Goal: Task Accomplishment & Management: Complete application form

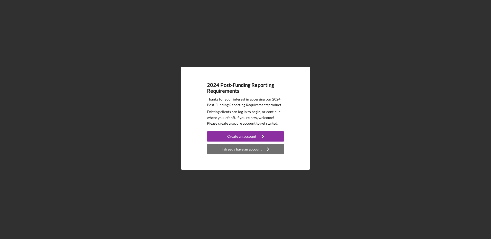
click at [236, 150] on div "I already have an account" at bounding box center [242, 149] width 40 height 10
click at [258, 150] on div "I already have an account" at bounding box center [242, 149] width 40 height 10
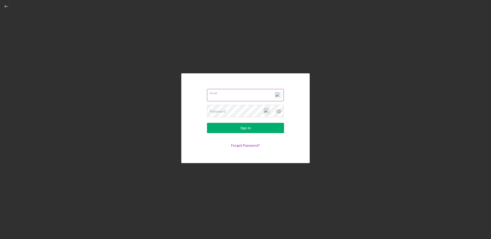
click at [219, 98] on input "Email" at bounding box center [245, 95] width 77 height 12
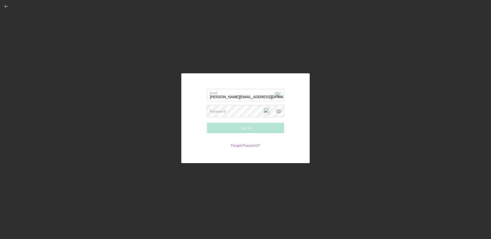
type input "Ron@gbs01.com"
click at [235, 146] on link "Forgot Password?" at bounding box center [245, 145] width 29 height 4
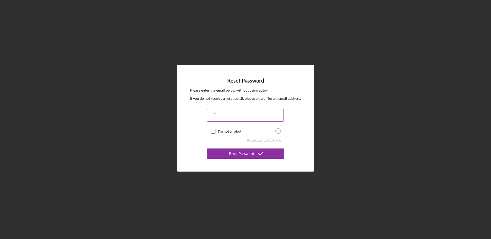
click at [230, 119] on input "Email" at bounding box center [245, 115] width 77 height 12
type input "Ron@gbs01.com"
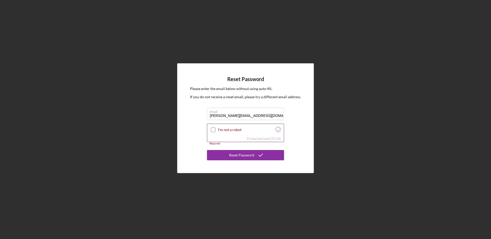
click at [212, 129] on input "I'm not a robot" at bounding box center [213, 130] width 5 height 5
checkbox input "true"
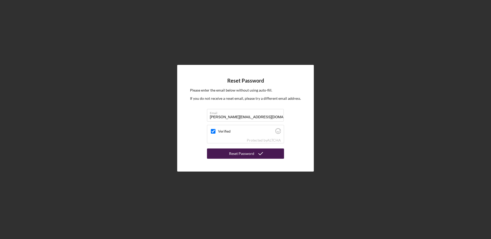
click at [241, 156] on div "Reset Password" at bounding box center [241, 154] width 25 height 10
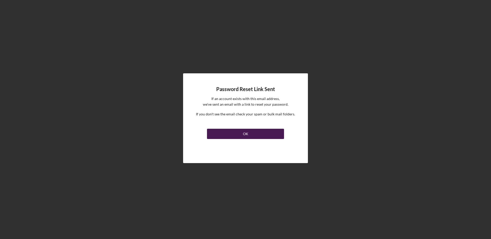
click at [244, 134] on div "OK" at bounding box center [245, 134] width 5 height 10
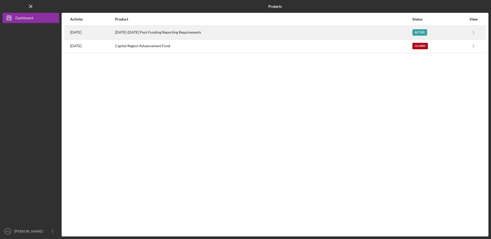
click at [416, 31] on div "Active" at bounding box center [420, 32] width 15 height 6
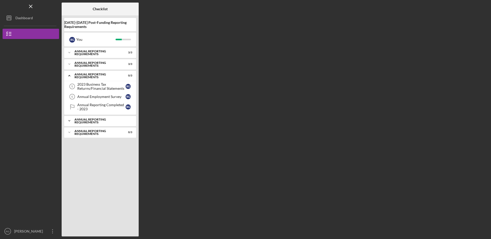
click at [84, 120] on div "Annual Reporting Requirements" at bounding box center [101, 121] width 55 height 6
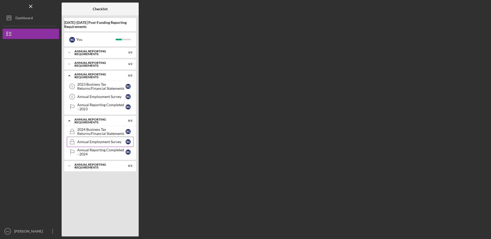
click at [94, 144] on div "Annual Employment Survey" at bounding box center [101, 142] width 48 height 4
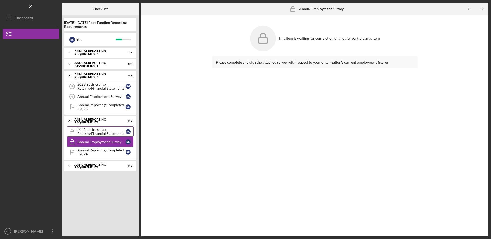
click at [90, 131] on div "2024 Business Tax Returns/Financial Statements" at bounding box center [101, 132] width 48 height 8
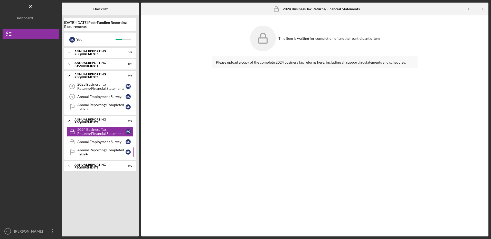
click at [86, 152] on div "Annual Reporting Completed - 2024" at bounding box center [101, 152] width 48 height 8
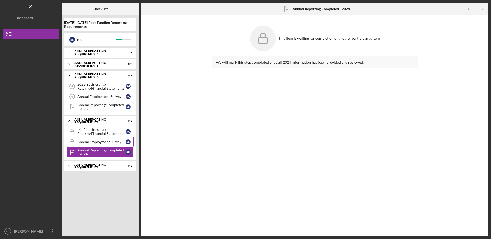
click at [95, 142] on div "Annual Employment Survey" at bounding box center [101, 142] width 48 height 4
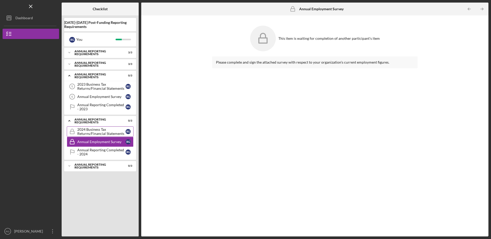
click at [88, 130] on div "2024 Business Tax Returns/Financial Statements" at bounding box center [101, 132] width 48 height 8
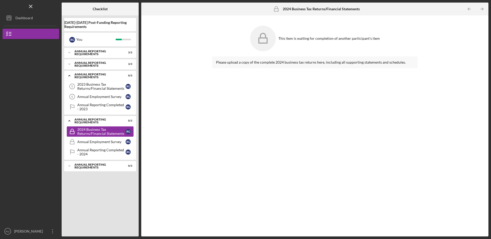
click at [88, 130] on div "2024 Business Tax Returns/Financial Statements" at bounding box center [101, 132] width 48 height 8
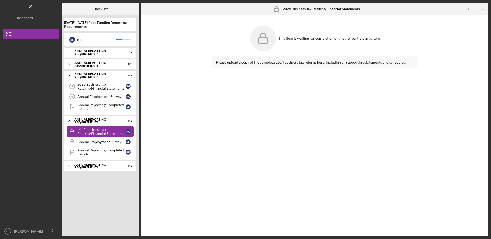
click at [88, 130] on div "2024 Business Tax Returns/Financial Statements" at bounding box center [101, 132] width 48 height 8
click at [92, 106] on div "Annual Reporting Completed - 2023" at bounding box center [101, 107] width 48 height 8
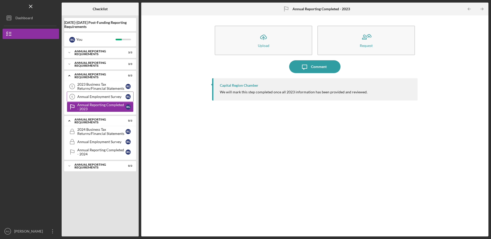
click at [88, 96] on div "Annual Employment Survey" at bounding box center [101, 97] width 48 height 4
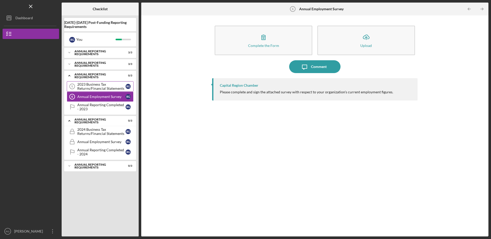
click at [88, 85] on div "2023 Business Tax Returns/Financial Statements" at bounding box center [101, 86] width 48 height 8
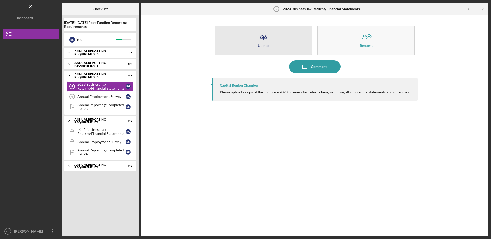
click at [265, 42] on icon "Icon/Upload" at bounding box center [263, 37] width 13 height 13
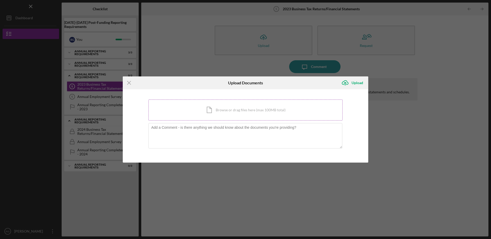
click at [225, 110] on div "Icon/Document Browse or drag files here (max 100MB total) Tap to choose files o…" at bounding box center [245, 110] width 194 height 21
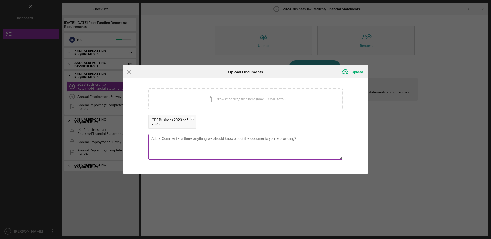
click at [157, 146] on textarea at bounding box center [245, 146] width 194 height 25
type textarea "2023 Business Return"
click at [354, 72] on div "Upload" at bounding box center [358, 72] width 12 height 10
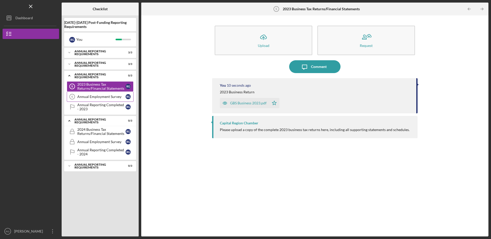
click at [101, 95] on div "Annual Employment Survey" at bounding box center [101, 97] width 48 height 4
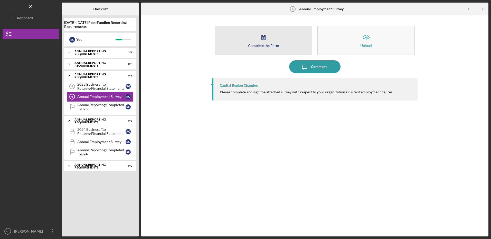
click at [261, 45] on div "Complete the Form" at bounding box center [263, 46] width 31 height 4
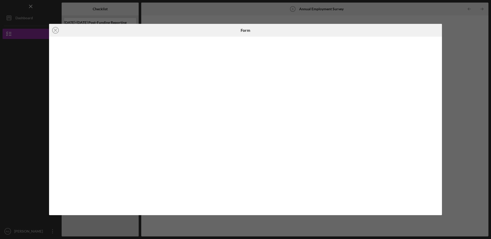
click at [451, 93] on div "Icon/Close Form" at bounding box center [245, 119] width 491 height 239
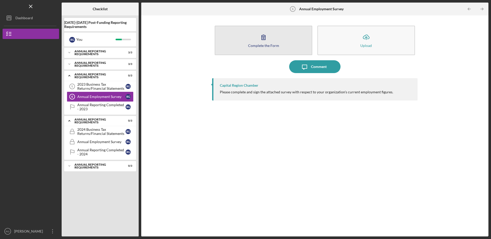
click at [262, 45] on div "Complete the Form" at bounding box center [263, 46] width 31 height 4
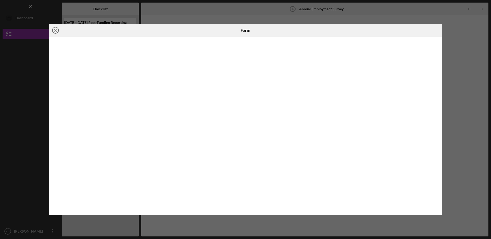
click at [56, 30] on line at bounding box center [55, 30] width 3 height 3
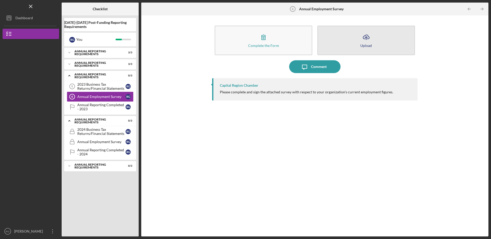
click at [365, 42] on icon "Icon/Upload" at bounding box center [366, 37] width 13 height 13
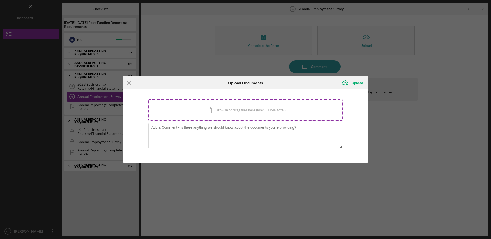
click at [227, 111] on div "Icon/Document Browse or drag files here (max 100MB total) Tap to choose files o…" at bounding box center [245, 110] width 194 height 21
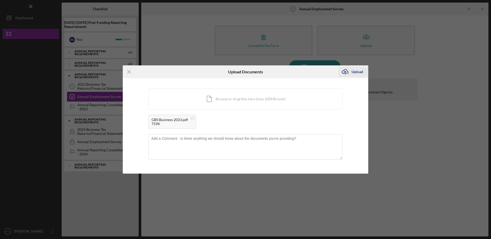
click at [352, 71] on div "Upload" at bounding box center [358, 72] width 12 height 10
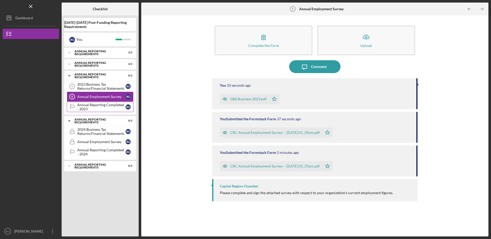
click at [95, 107] on div "Annual Reporting Completed - 2023" at bounding box center [101, 107] width 48 height 8
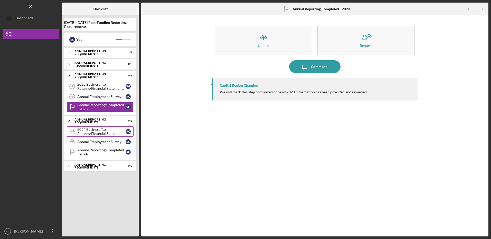
click at [95, 131] on div "2024 Business Tax Returns/Financial Statements" at bounding box center [101, 132] width 48 height 8
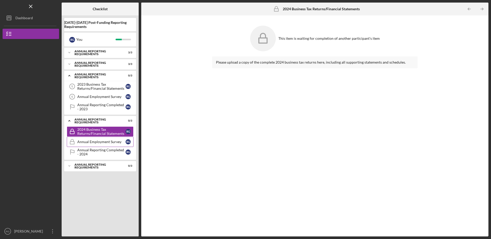
click at [94, 142] on div "Annual Employment Survey" at bounding box center [101, 142] width 48 height 4
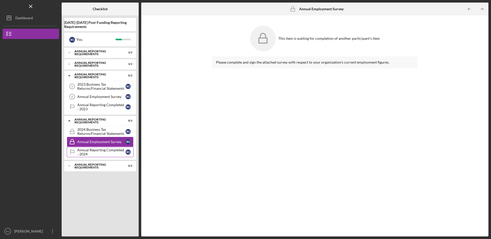
click at [90, 151] on div "Annual Reporting Completed - 2024" at bounding box center [101, 152] width 48 height 8
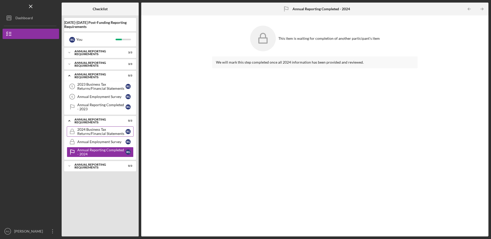
click at [84, 131] on div "2024 Business Tax Returns/Financial Statements" at bounding box center [101, 132] width 48 height 8
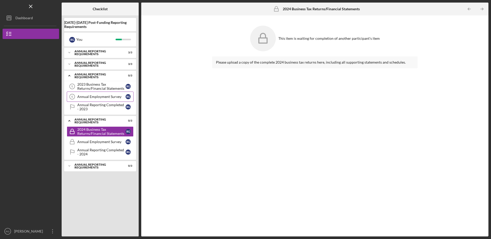
click at [95, 97] on div "Annual Employment Survey" at bounding box center [101, 97] width 48 height 4
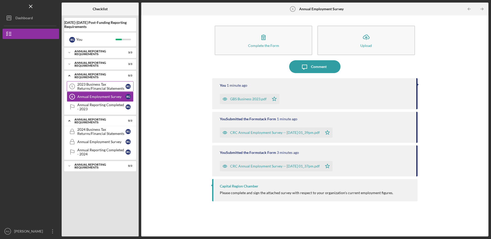
click at [89, 87] on div "2023 Business Tax Returns/Financial Statements" at bounding box center [101, 86] width 48 height 8
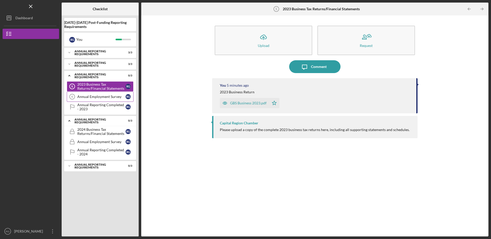
click at [86, 99] on div "Annual Employment Survey" at bounding box center [101, 97] width 48 height 4
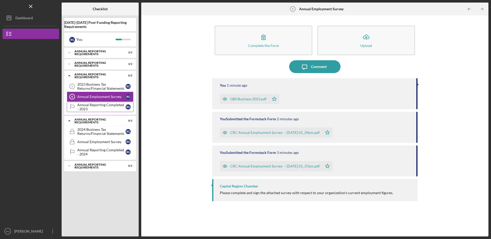
click at [85, 106] on div "Annual Reporting Completed - 2023" at bounding box center [101, 107] width 48 height 8
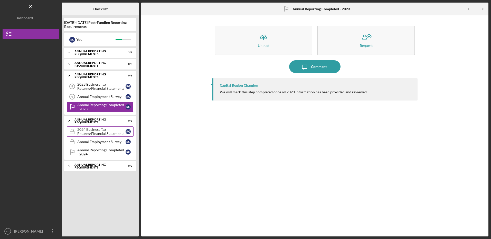
click at [82, 131] on div "2024 Business Tax Returns/Financial Statements" at bounding box center [101, 132] width 48 height 8
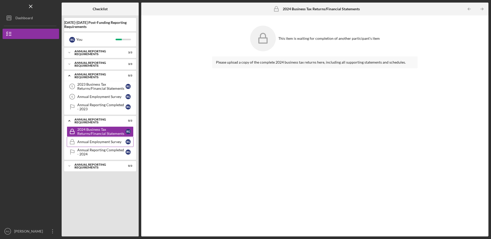
click at [84, 143] on div "Annual Employment Survey" at bounding box center [101, 142] width 48 height 4
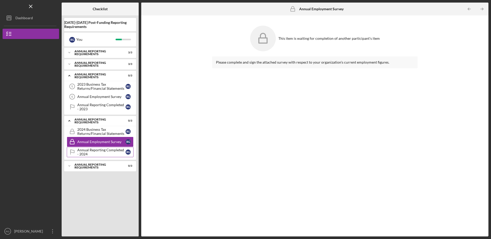
click at [85, 148] on div "Annual Reporting Completed - 2024" at bounding box center [101, 152] width 48 height 8
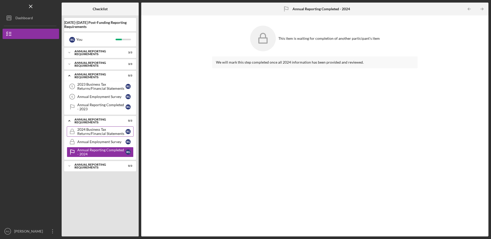
click at [91, 132] on div "2024 Business Tax Returns/Financial Statements" at bounding box center [101, 132] width 48 height 8
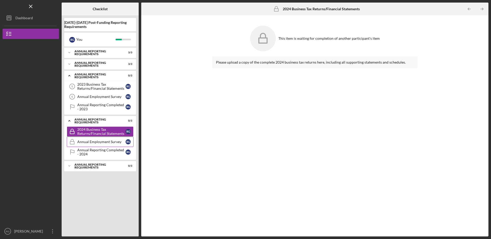
click at [88, 142] on div "Annual Employment Survey" at bounding box center [101, 142] width 48 height 4
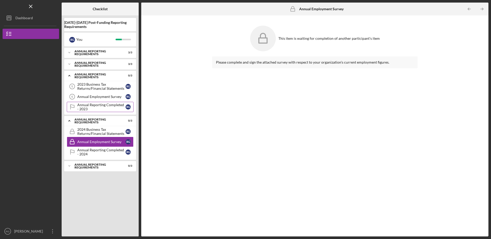
click at [91, 105] on div "Annual Reporting Completed - 2023" at bounding box center [101, 107] width 48 height 8
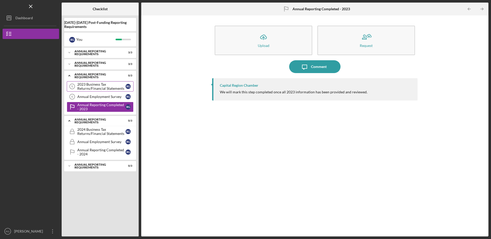
click at [95, 85] on div "2023 Business Tax Returns/Financial Statements" at bounding box center [101, 86] width 48 height 8
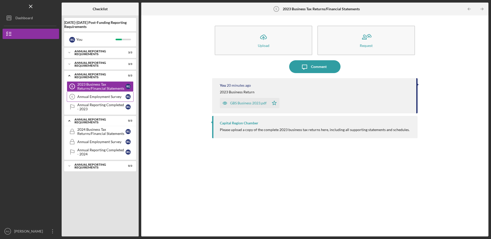
click at [93, 96] on div "Annual Employment Survey" at bounding box center [101, 97] width 48 height 4
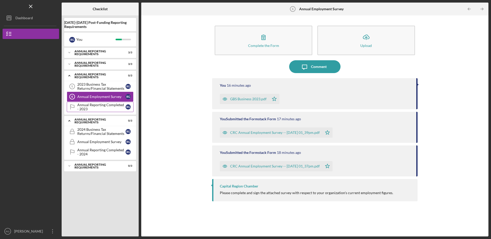
click at [93, 103] on div "Annual Reporting Completed - 2023" at bounding box center [101, 107] width 48 height 8
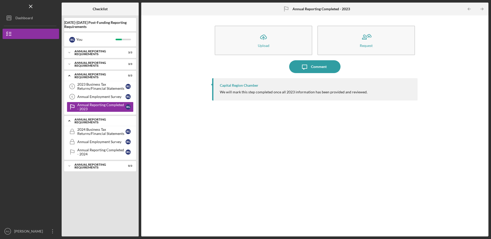
click at [70, 119] on icon "Icon/Expander" at bounding box center [69, 121] width 10 height 10
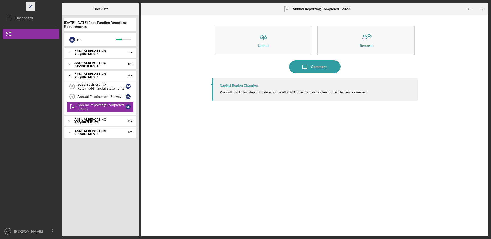
click at [31, 6] on icon "Icon/Menu Close" at bounding box center [31, 7] width 12 height 12
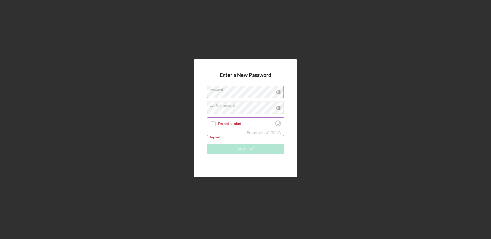
click at [211, 123] on input "I'm not a robot" at bounding box center [213, 124] width 5 height 5
checkbox input "true"
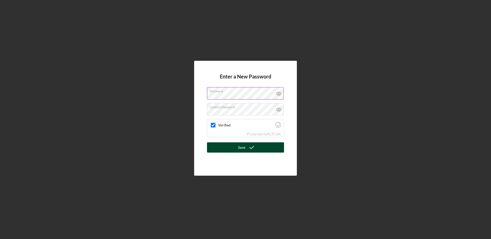
click at [243, 147] on div "Save" at bounding box center [241, 148] width 7 height 10
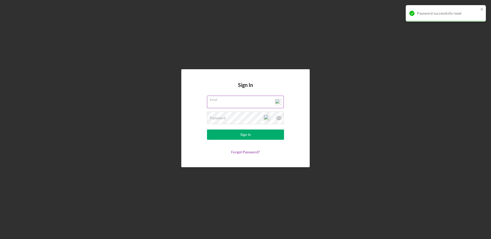
click at [217, 103] on input "Email" at bounding box center [245, 102] width 77 height 12
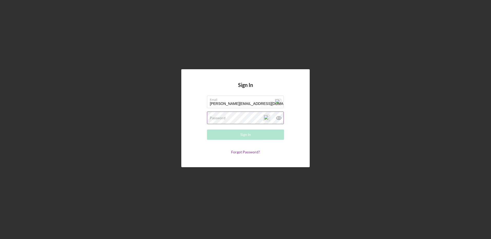
type input "[PERSON_NAME][EMAIL_ADDRESS][DOMAIN_NAME]"
click at [215, 119] on label "Password" at bounding box center [218, 118] width 16 height 4
click at [241, 136] on div "Sign In" at bounding box center [245, 135] width 11 height 10
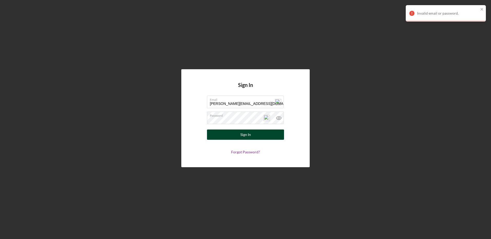
click at [241, 135] on div "Sign In" at bounding box center [245, 135] width 11 height 10
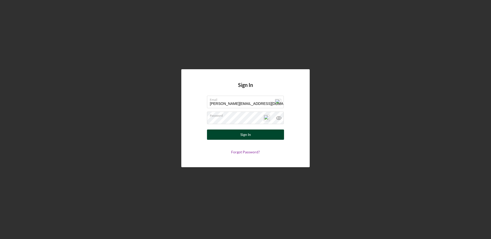
click at [240, 134] on button "Sign In" at bounding box center [245, 135] width 77 height 10
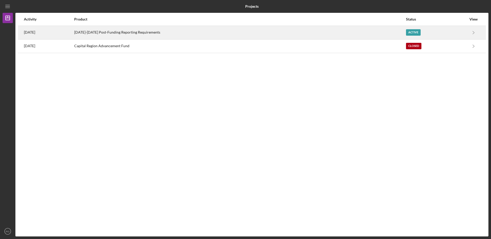
click at [117, 32] on div "[DATE]-[DATE] Post-Funding Reporting Requirements" at bounding box center [240, 32] width 332 height 13
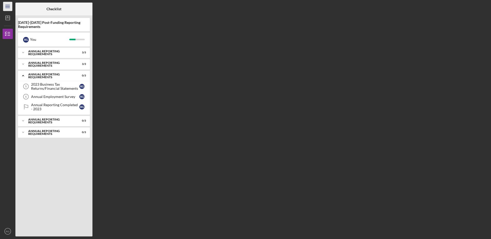
click at [5, 5] on icon "Icon/Menu" at bounding box center [8, 7] width 12 height 12
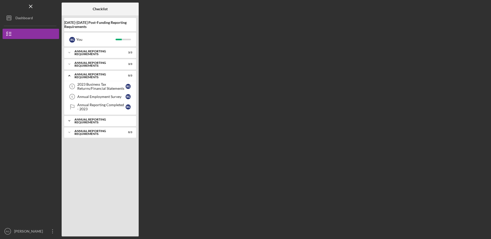
click at [85, 122] on div "Annual Reporting Requirements" at bounding box center [101, 121] width 55 height 6
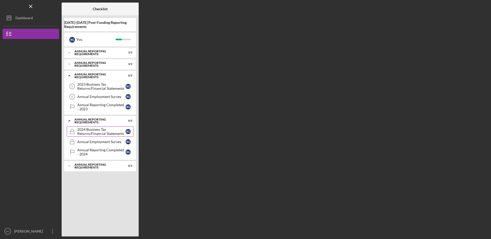
click at [84, 131] on div "2024 Business Tax Returns/Financial Statements" at bounding box center [101, 132] width 48 height 8
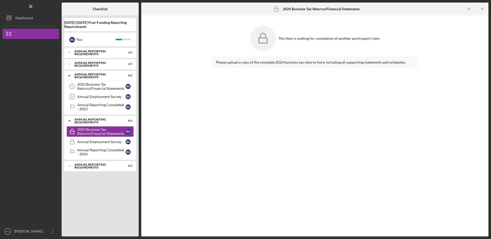
click at [97, 131] on div "2024 Business Tax Returns/Financial Statements" at bounding box center [101, 132] width 48 height 8
click at [96, 130] on div "2024 Business Tax Returns/Financial Statements" at bounding box center [101, 132] width 48 height 8
click at [264, 40] on icon at bounding box center [263, 39] width 26 height 26
click at [265, 40] on icon at bounding box center [263, 39] width 26 height 26
click at [481, 8] on icon "Icon/Table Pagination Arrow" at bounding box center [482, 9] width 12 height 12
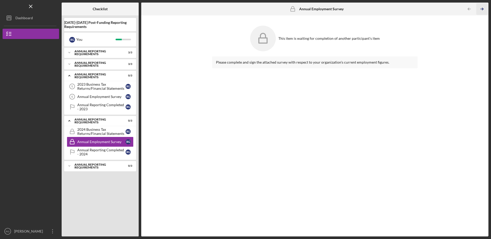
click at [481, 9] on line "button" at bounding box center [482, 9] width 3 height 0
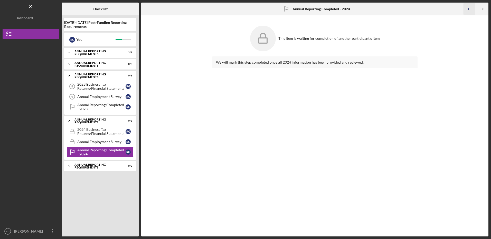
click at [468, 9] on line "button" at bounding box center [469, 9] width 3 height 0
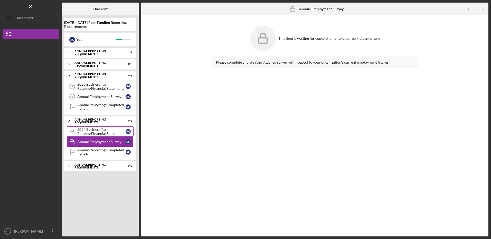
click at [89, 130] on div "2024 Business Tax Returns/Financial Statements" at bounding box center [101, 132] width 48 height 8
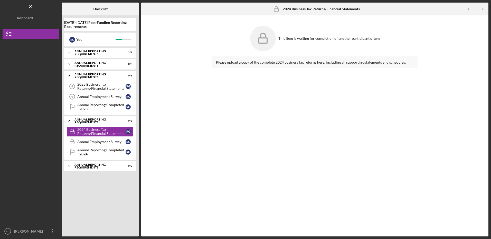
drag, startPoint x: 260, startPoint y: 40, endPoint x: 219, endPoint y: 90, distance: 65.2
click at [219, 90] on div "Please upload a copy of the complete 2024 business tax returns here, including …" at bounding box center [314, 143] width 205 height 173
click at [97, 143] on div "Annual Employment Survey" at bounding box center [101, 142] width 48 height 4
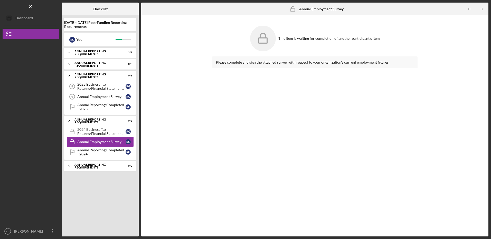
click at [97, 143] on div "Annual Employment Survey" at bounding box center [101, 142] width 48 height 4
click at [95, 150] on div "Annual Reporting Completed - 2024" at bounding box center [101, 152] width 48 height 8
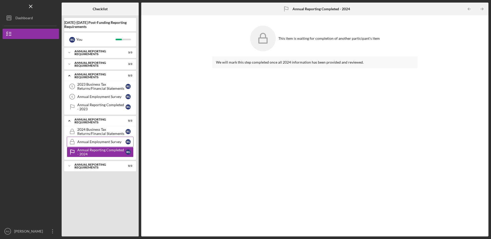
click at [94, 142] on div "Annual Employment Survey" at bounding box center [101, 142] width 48 height 4
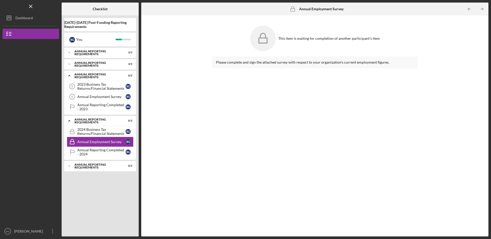
click at [264, 41] on icon at bounding box center [263, 39] width 26 height 26
click at [262, 72] on div "Please complete and sign the attached survey with respect to your organization'…" at bounding box center [314, 143] width 205 height 173
click at [90, 132] on div "2024 Business Tax Returns/Financial Statements" at bounding box center [101, 132] width 48 height 8
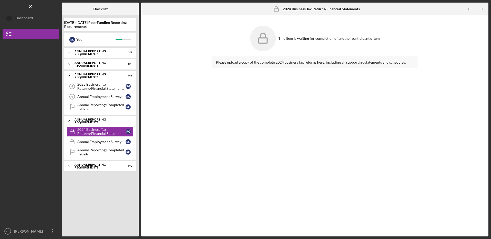
click at [89, 120] on div "Annual Reporting Requirements" at bounding box center [101, 121] width 55 height 6
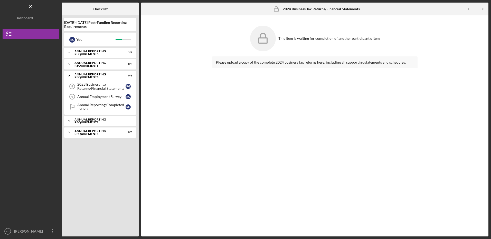
click at [89, 120] on div "Annual Reporting Requirements" at bounding box center [101, 121] width 55 height 6
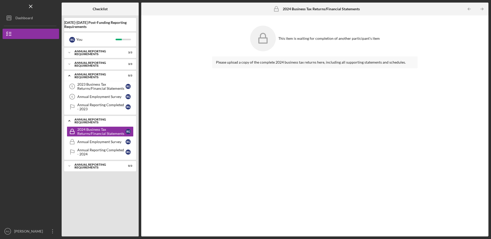
click at [89, 120] on div "Annual Reporting Requirements" at bounding box center [101, 121] width 55 height 6
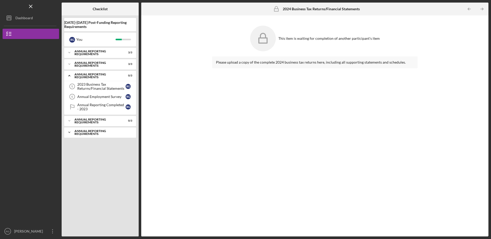
click at [82, 132] on div "Annual Reporting Requirements" at bounding box center [101, 133] width 55 height 6
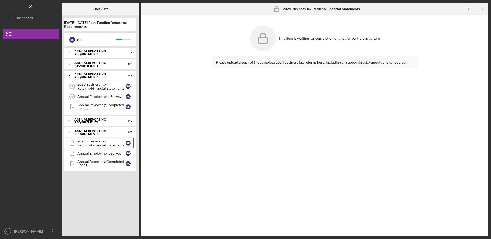
click at [81, 142] on div "2025 Business Tax Returns/Financial Statements" at bounding box center [101, 143] width 48 height 8
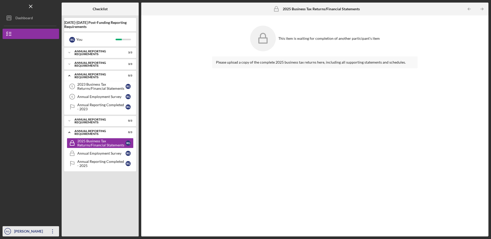
click at [52, 232] on icon "Icon/Overflow" at bounding box center [52, 231] width 13 height 13
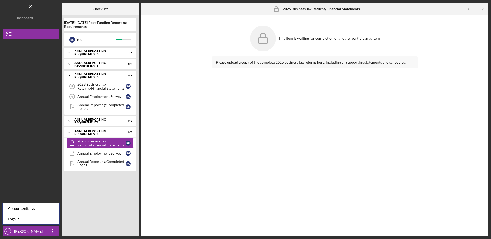
drag, startPoint x: 38, startPoint y: 169, endPoint x: 24, endPoint y: 147, distance: 25.9
click at [37, 168] on div at bounding box center [31, 180] width 57 height 94
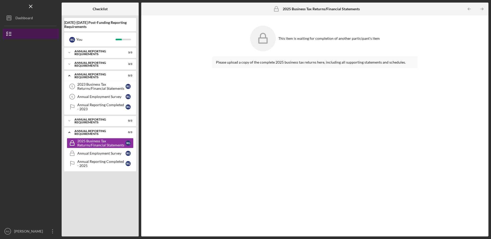
click at [12, 32] on icon "button" at bounding box center [9, 33] width 13 height 13
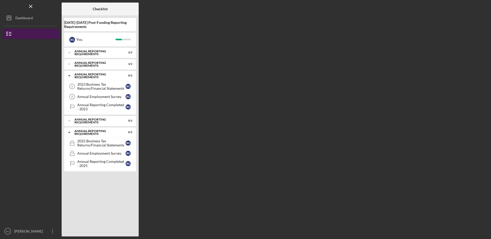
click at [12, 32] on icon "button" at bounding box center [9, 33] width 13 height 13
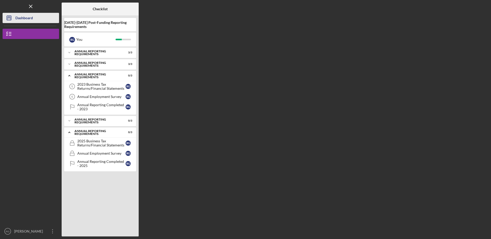
click at [13, 18] on icon "Icon/Dashboard" at bounding box center [9, 18] width 13 height 13
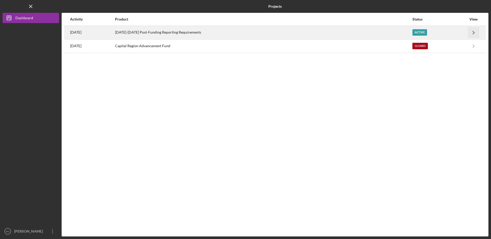
click at [470, 32] on icon "Icon/Navigate" at bounding box center [474, 33] width 12 height 12
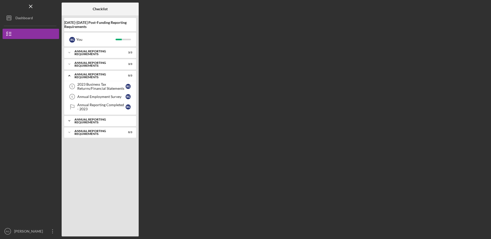
click at [88, 120] on div "Annual Reporting Requirements" at bounding box center [101, 121] width 55 height 6
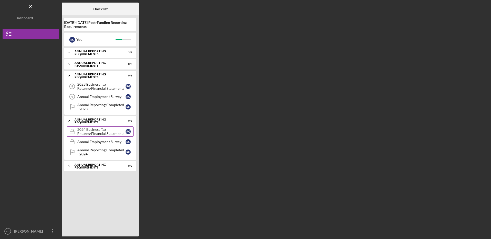
click at [92, 130] on div "2024 Business Tax Returns/Financial Statements" at bounding box center [101, 132] width 48 height 8
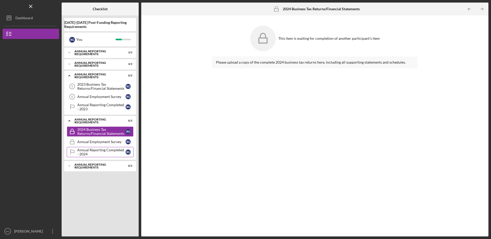
click at [86, 150] on div "Annual Reporting Completed - 2024" at bounding box center [101, 152] width 48 height 8
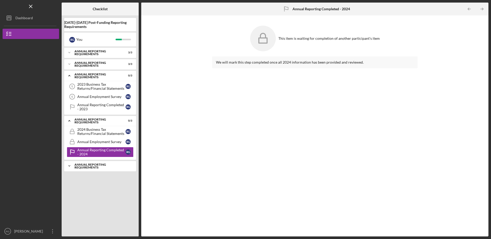
click at [83, 166] on div "Annual Reporting Requirements" at bounding box center [101, 166] width 55 height 6
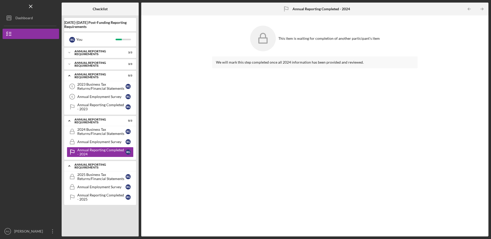
click at [70, 166] on icon "Icon/Expander" at bounding box center [69, 166] width 10 height 10
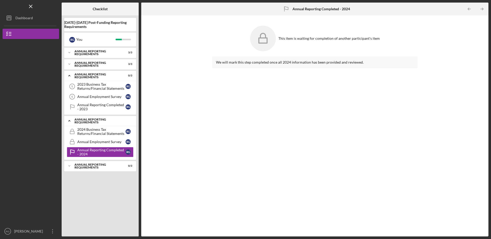
click at [69, 121] on icon "Icon/Expander" at bounding box center [69, 121] width 10 height 10
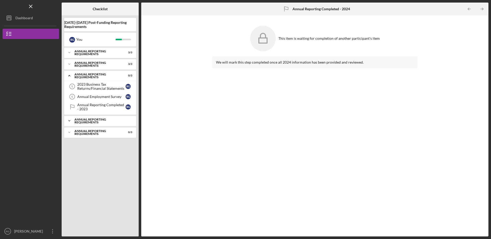
click at [95, 120] on div "Annual Reporting Requirements" at bounding box center [101, 121] width 55 height 6
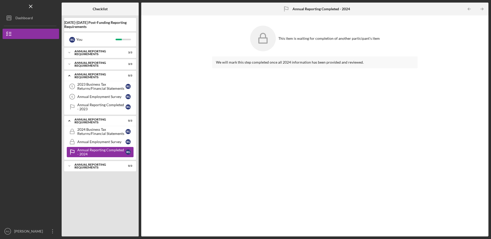
click at [96, 153] on div "Annual Reporting Completed - 2024" at bounding box center [101, 152] width 48 height 8
click at [92, 150] on div "Annual Reporting Completed - 2024" at bounding box center [101, 152] width 48 height 8
click at [87, 141] on div "Annual Employment Survey" at bounding box center [101, 142] width 48 height 4
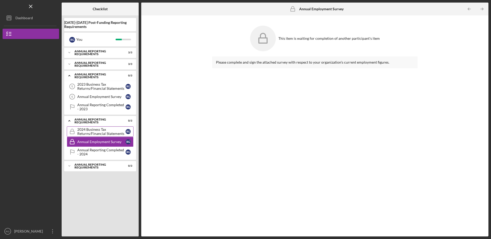
click at [89, 132] on div "2024 Business Tax Returns/Financial Statements" at bounding box center [101, 132] width 48 height 8
